Goal: Task Accomplishment & Management: Manage account settings

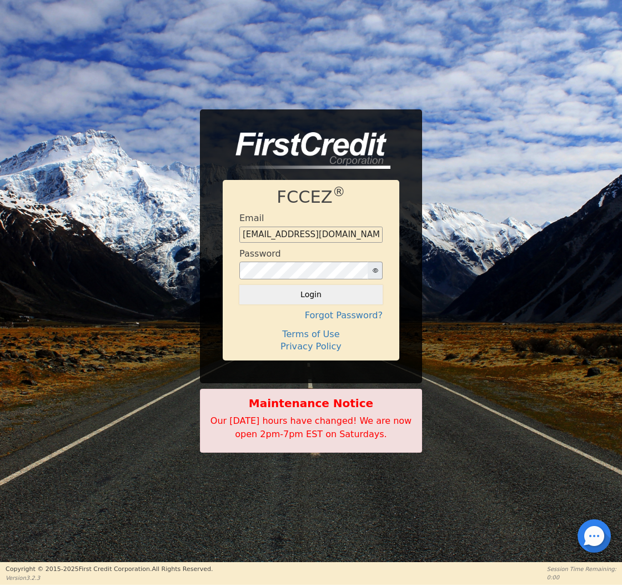
type input "[EMAIL_ADDRESS][DOMAIN_NAME]"
click at [311, 294] on button "Login" at bounding box center [310, 294] width 143 height 19
click at [292, 298] on div "Logging in..." at bounding box center [310, 294] width 143 height 19
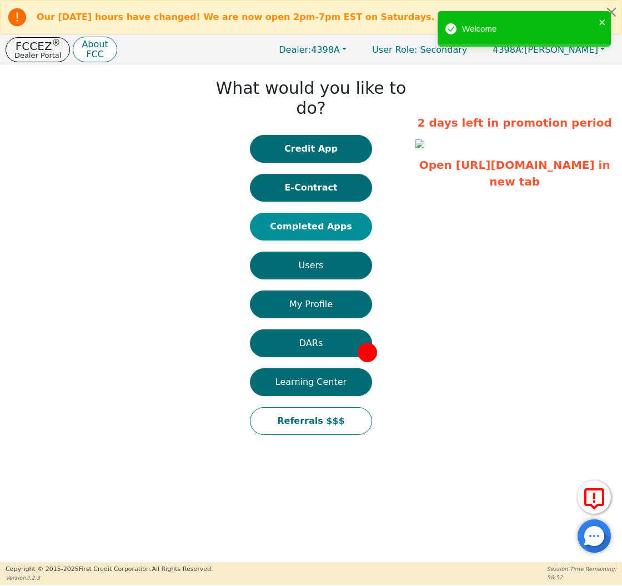
click at [311, 213] on button "Completed Apps" at bounding box center [311, 227] width 122 height 28
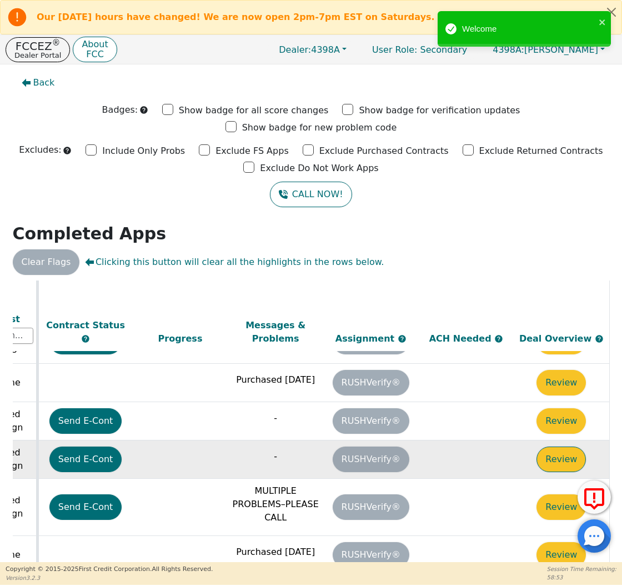
scroll to position [345, 621]
click at [566, 447] on button "Review" at bounding box center [561, 460] width 49 height 26
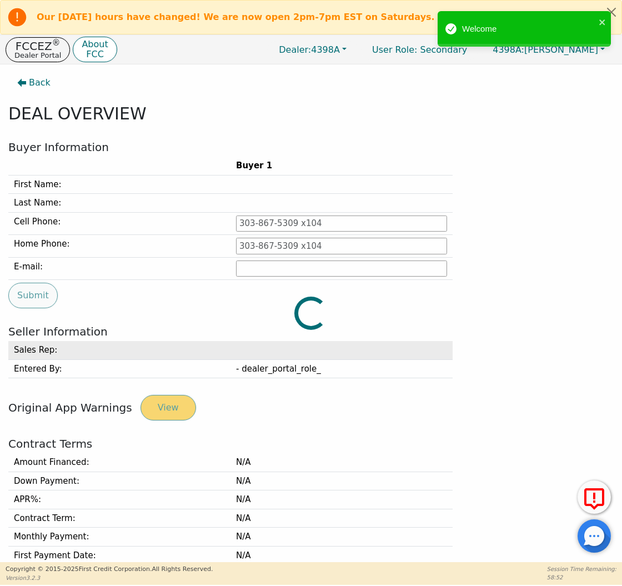
type input "[PHONE_NUMBER]"
type input "[PERSON_NAME][EMAIL_ADDRESS][PERSON_NAME][DOMAIN_NAME]"
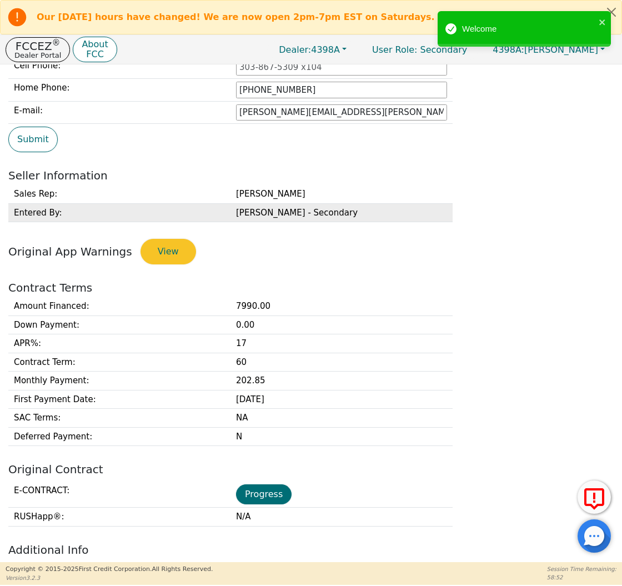
scroll to position [201, 0]
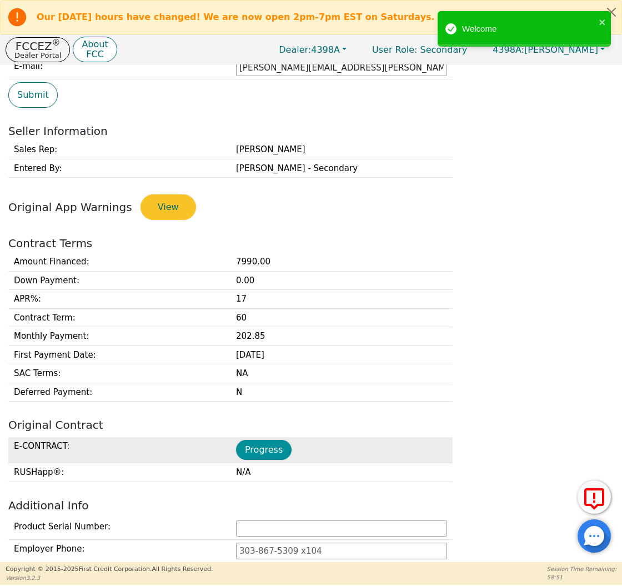
click at [270, 446] on button "Progress" at bounding box center [264, 450] width 56 height 20
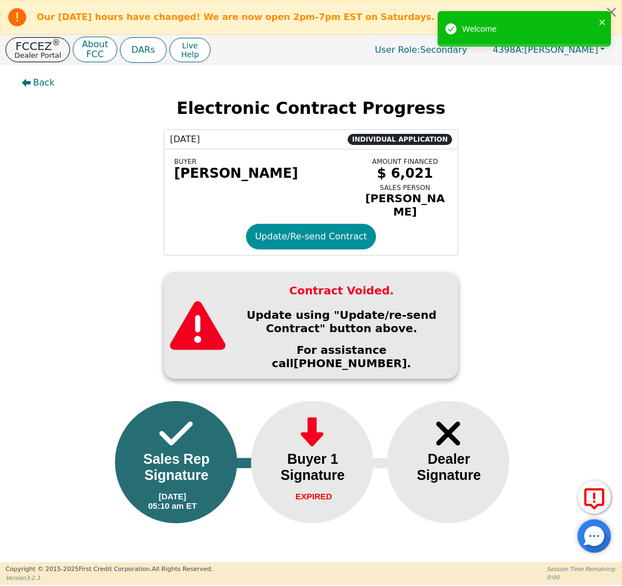
click at [287, 239] on button "Update/Re-send Contract" at bounding box center [311, 237] width 130 height 26
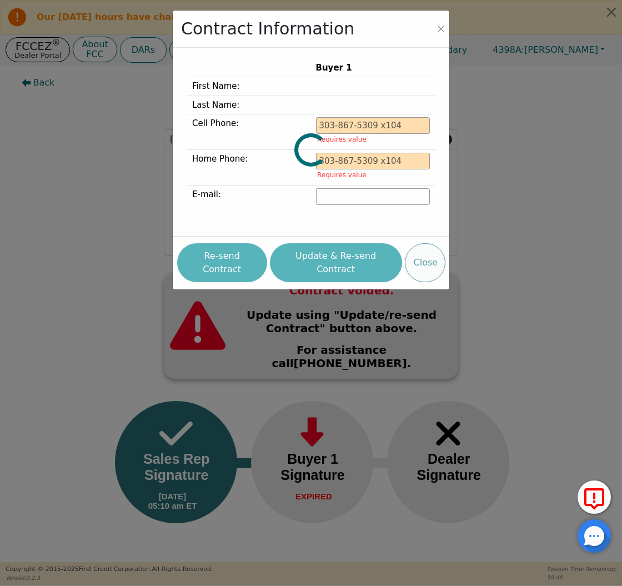
type input "[PHONE_NUMBER]"
type input "[PERSON_NAME][EMAIL_ADDRESS][PERSON_NAME][DOMAIN_NAME]"
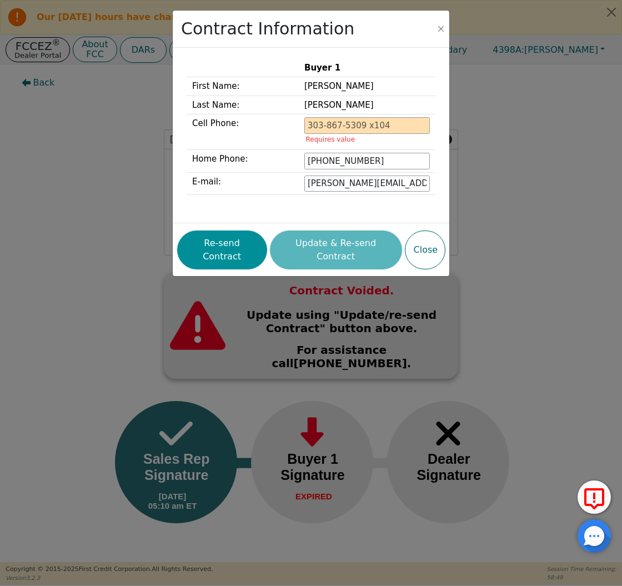
click at [247, 250] on button "Re-send Contract" at bounding box center [222, 250] width 90 height 39
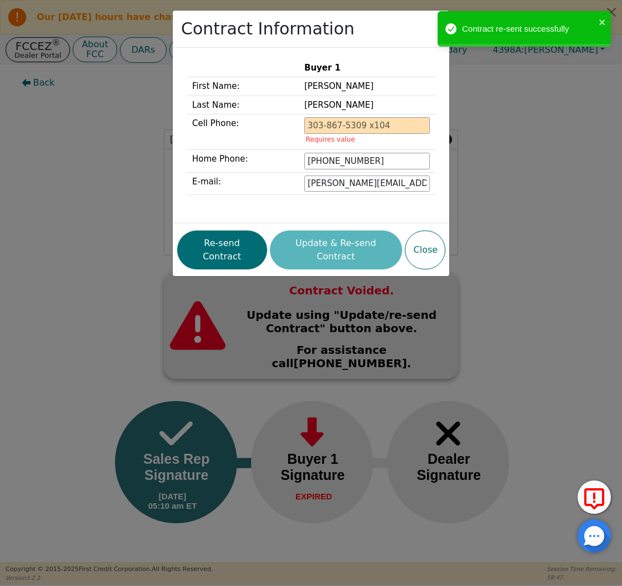
click at [94, 162] on div "Contract Information Buyer 1 First Name: [PERSON_NAME] Last Name: [PERSON_NAME]…" at bounding box center [311, 293] width 622 height 586
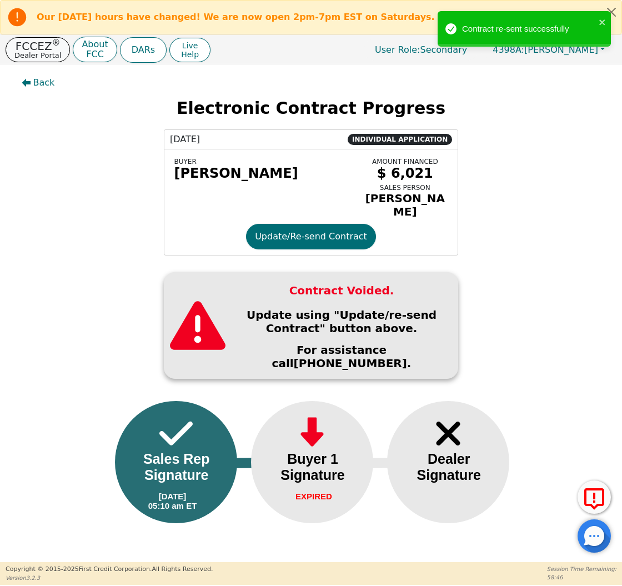
click at [38, 45] on p "FCCEZ ®" at bounding box center [37, 46] width 47 height 11
